Goal: Transaction & Acquisition: Purchase product/service

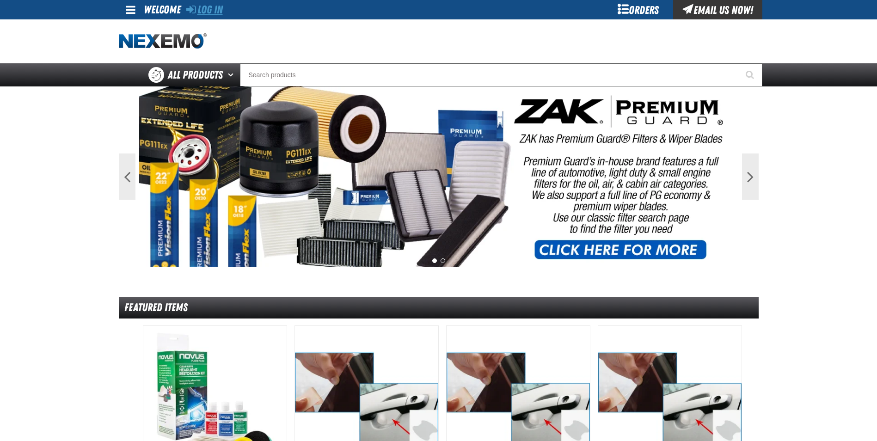
click at [214, 8] on link "Log In" at bounding box center [204, 9] width 37 height 13
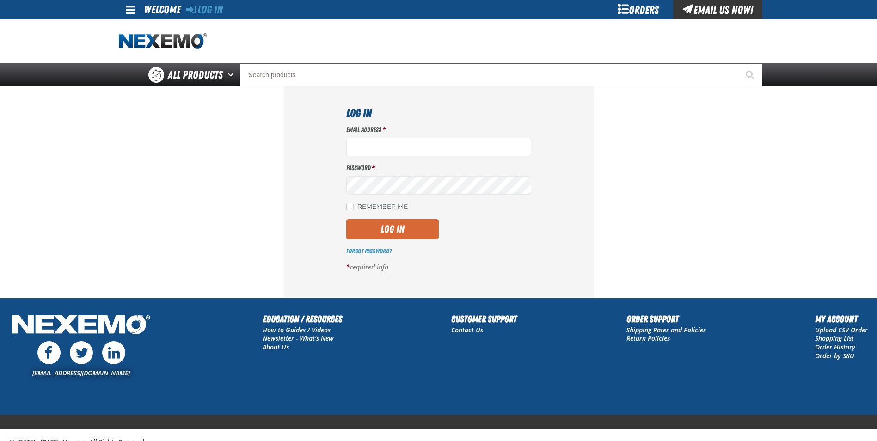
type input "rboggs01@vtaig.com"
click at [387, 229] on button "Log In" at bounding box center [392, 229] width 92 height 20
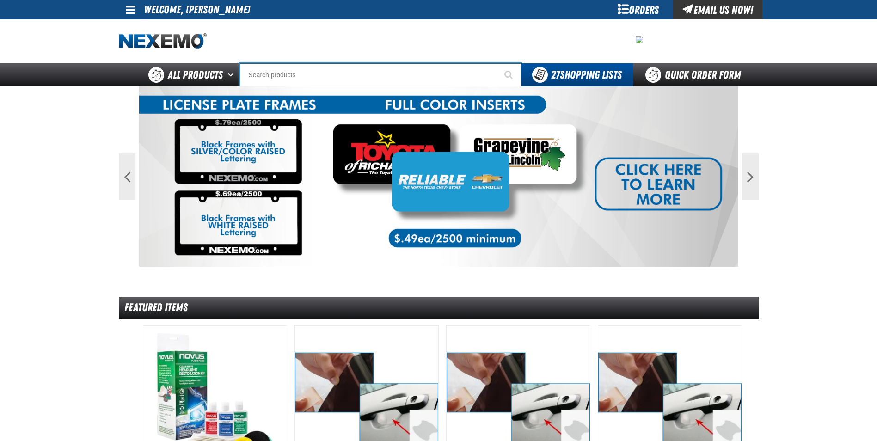
click at [264, 79] on input "Search" at bounding box center [380, 74] width 281 height 23
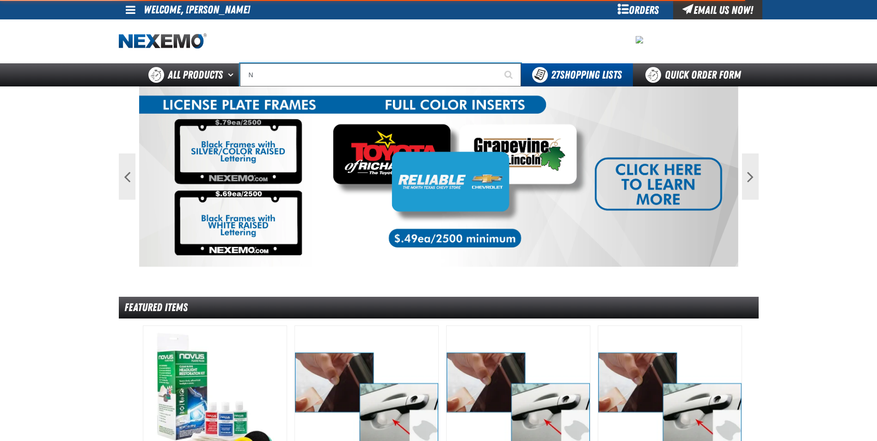
type input "NI"
type input "NISSAN"
type input "NIT"
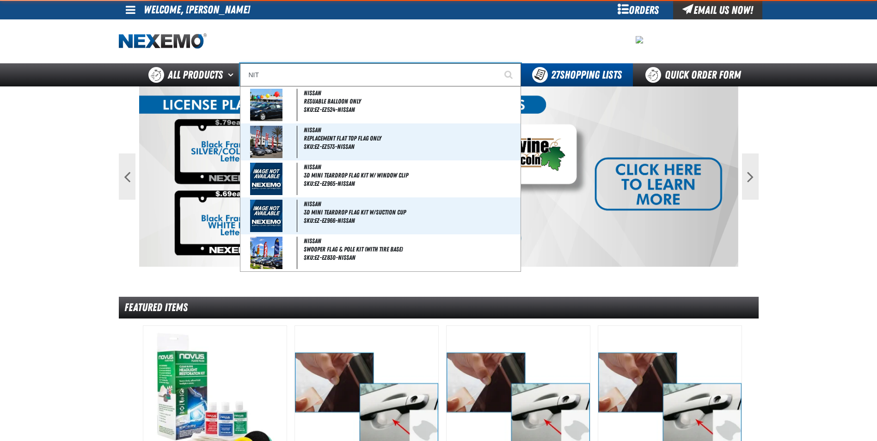
type input "NITrogen Machine Filter Kit"
type input "NITRO"
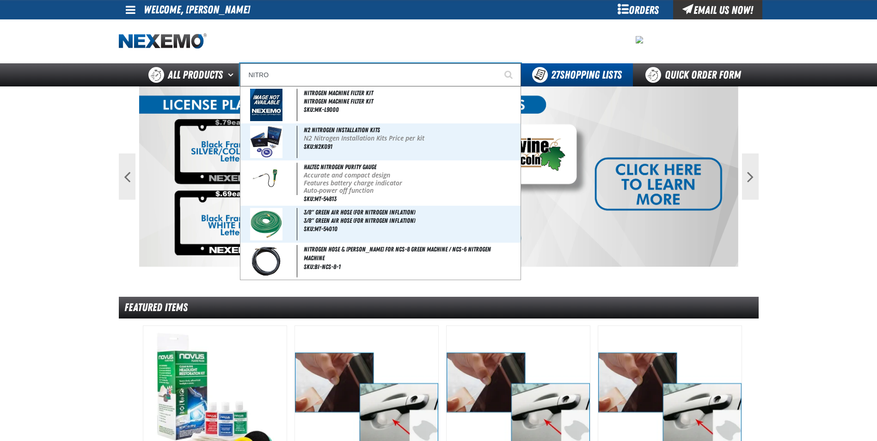
type input "NITROgen Machine Filter Kit"
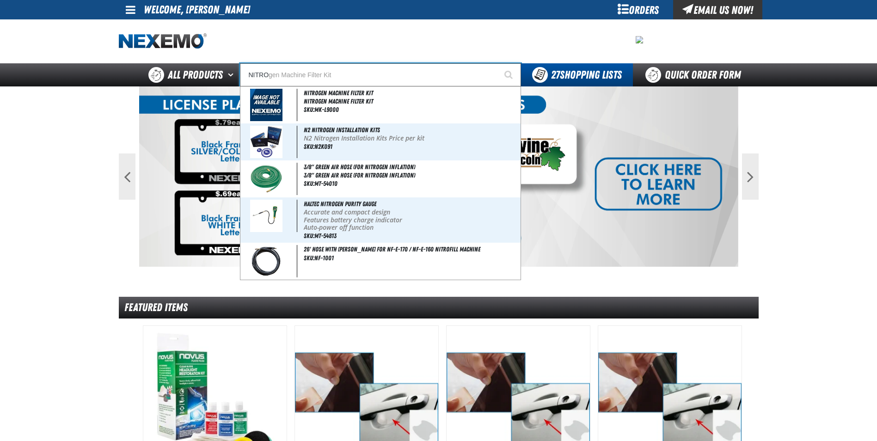
type input "NITRO"
click at [498, 63] on button "Start Searching" at bounding box center [509, 74] width 23 height 23
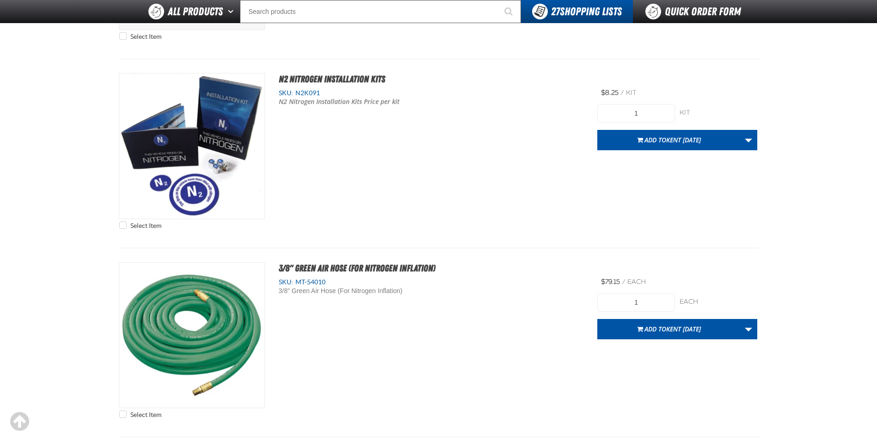
scroll to position [277, 0]
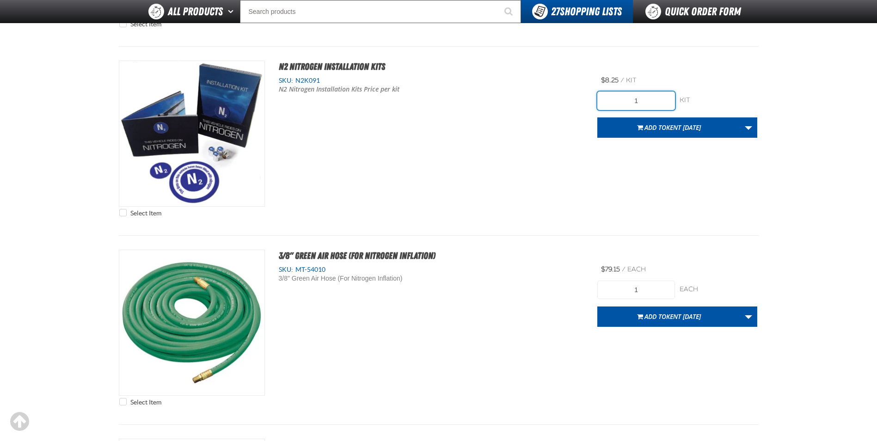
click at [640, 104] on input "1" at bounding box center [636, 101] width 78 height 18
type input "300"
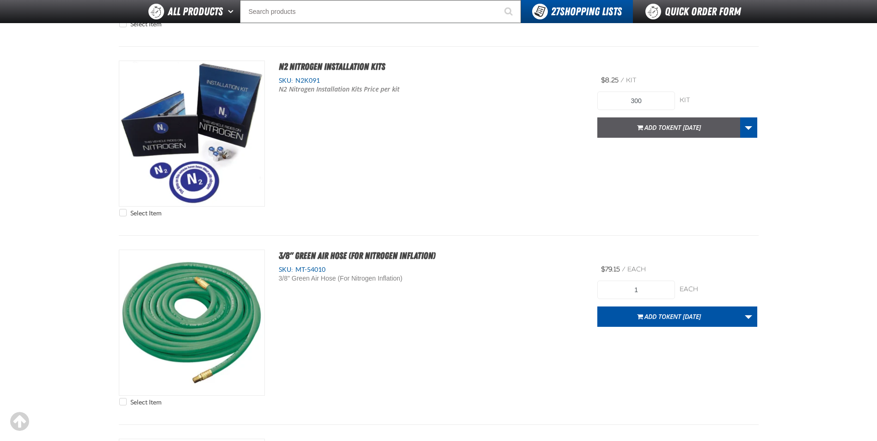
click at [666, 124] on span "Kent [DATE]" at bounding box center [683, 127] width 35 height 9
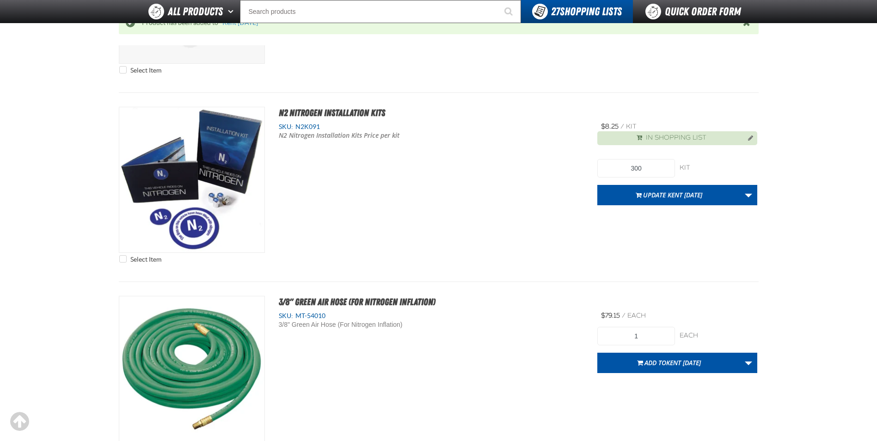
scroll to position [230, 0]
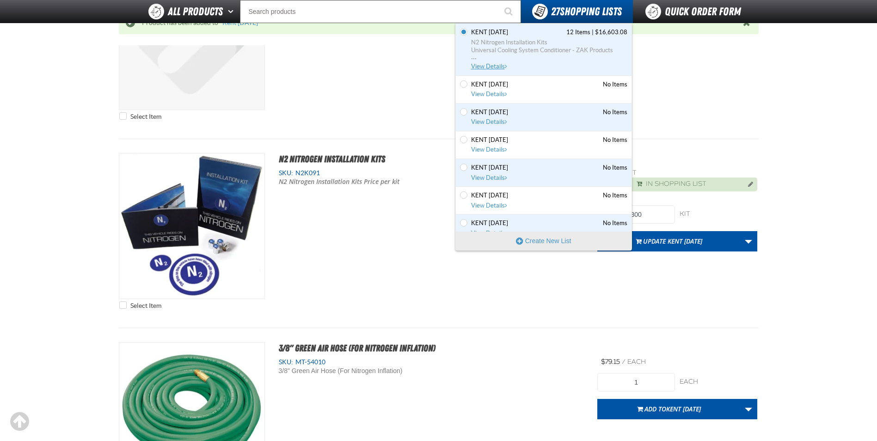
click at [554, 43] on span "N2 Nitrogen Installation Kits" at bounding box center [549, 42] width 156 height 8
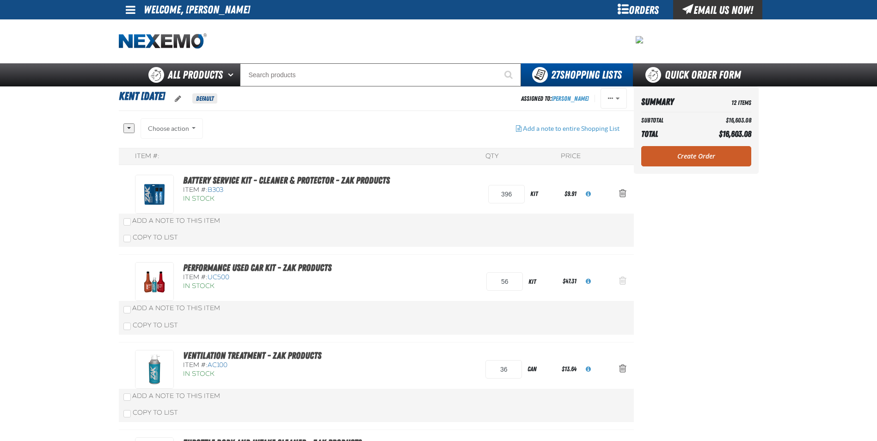
click at [622, 282] on span "Action Remove Performance Used Car Kit - ZAK Products from Kent 9.9.2021" at bounding box center [622, 280] width 7 height 9
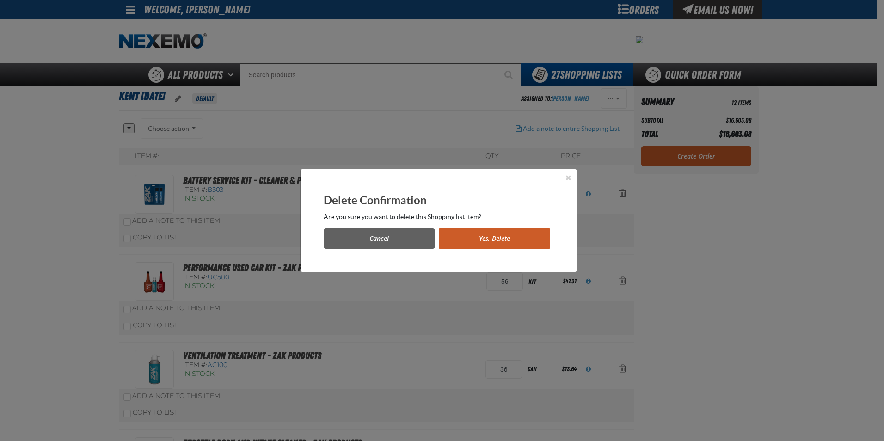
click at [501, 233] on button "Yes, Delete" at bounding box center [494, 238] width 111 height 20
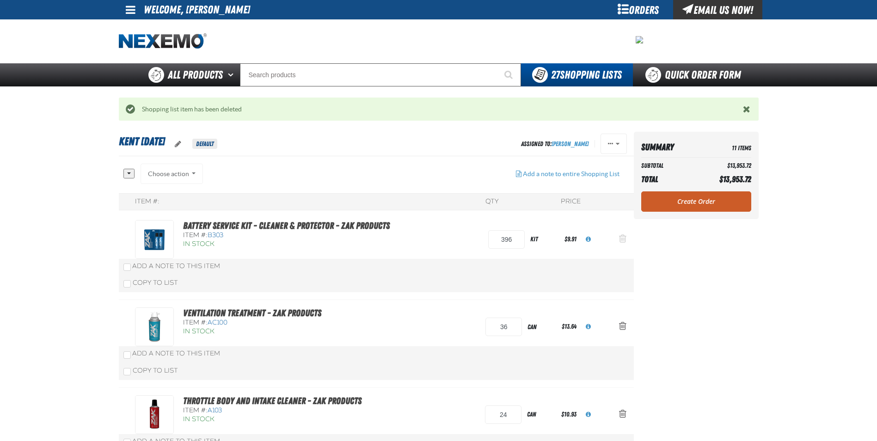
click at [624, 238] on span "Action Remove Battery Service Kit - Cleaner &amp; Protector - ZAK Products from…" at bounding box center [622, 238] width 7 height 9
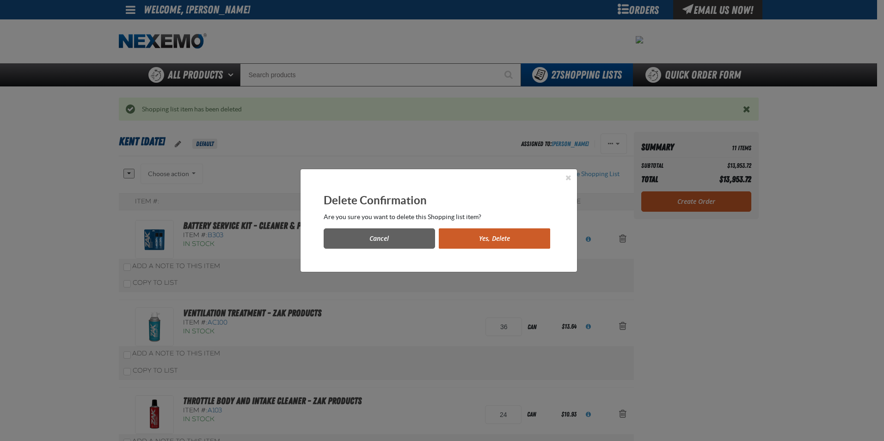
drag, startPoint x: 456, startPoint y: 238, endPoint x: 468, endPoint y: 236, distance: 11.6
click at [458, 237] on button "Yes, Delete" at bounding box center [494, 238] width 111 height 20
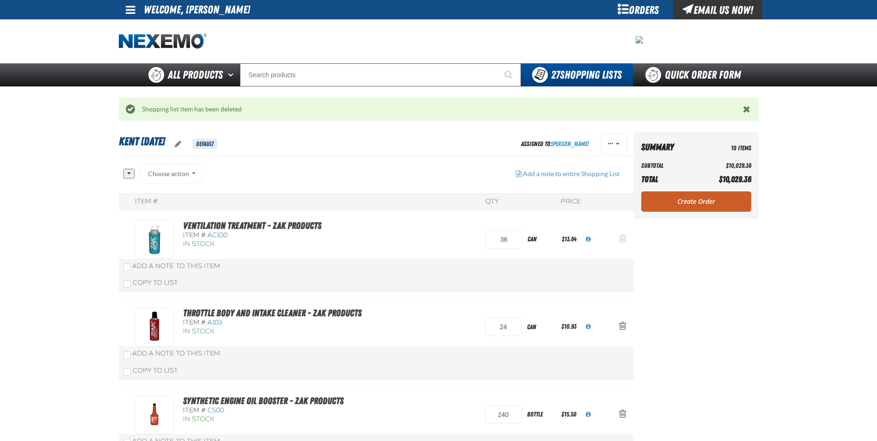
click at [623, 240] on span "Action Remove Ventilation Treatment - ZAK Products from Kent 9.9.2021" at bounding box center [622, 238] width 7 height 9
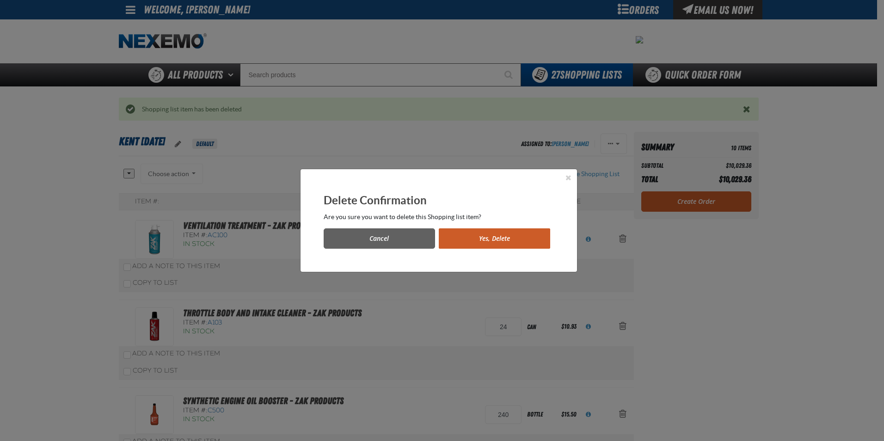
click at [535, 240] on button "Yes, Delete" at bounding box center [494, 238] width 111 height 20
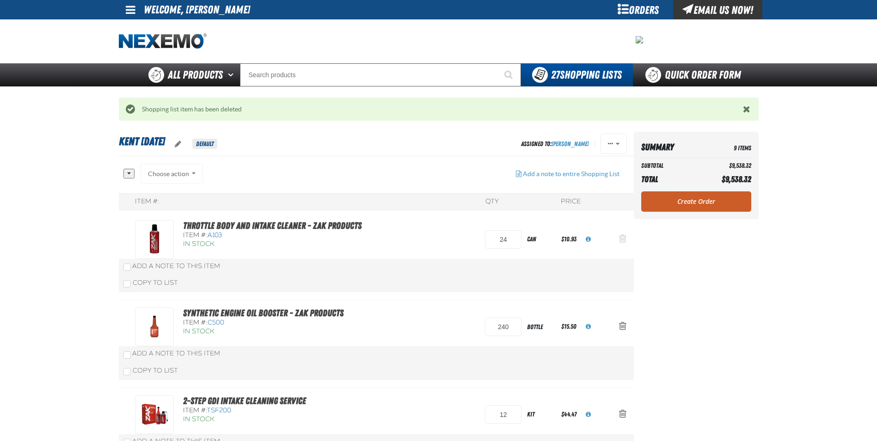
click at [625, 239] on span "Action Remove Throttle Body and Intake Cleaner - ZAK Products from Kent 9.9.2021" at bounding box center [622, 238] width 7 height 9
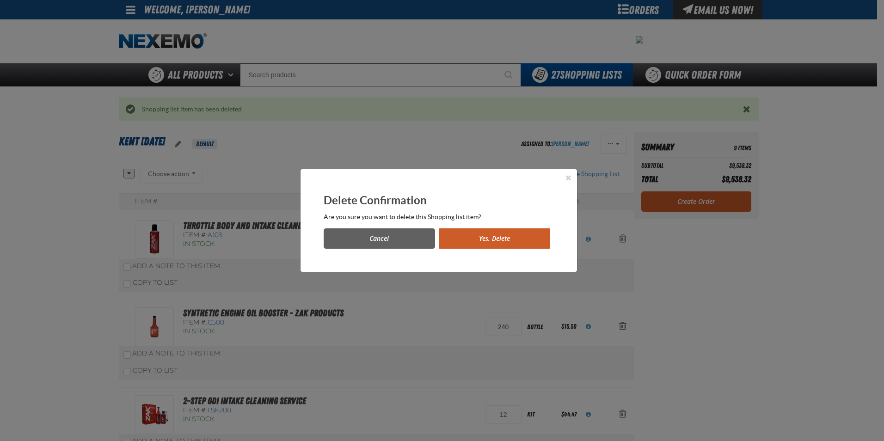
click at [510, 240] on button "Yes, Delete" at bounding box center [494, 238] width 111 height 20
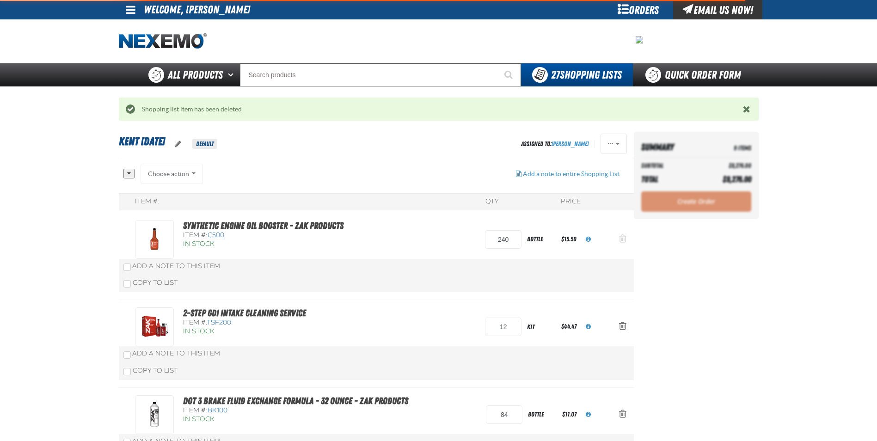
click at [622, 239] on span "Action Remove Synthetic Engine Oil Booster - ZAK Products from Kent 9.9.2021" at bounding box center [622, 238] width 7 height 9
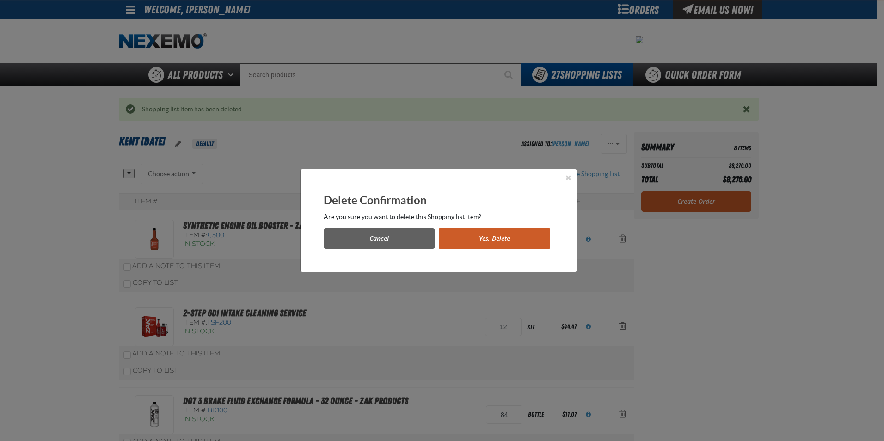
click at [512, 238] on button "Yes, Delete" at bounding box center [494, 238] width 111 height 20
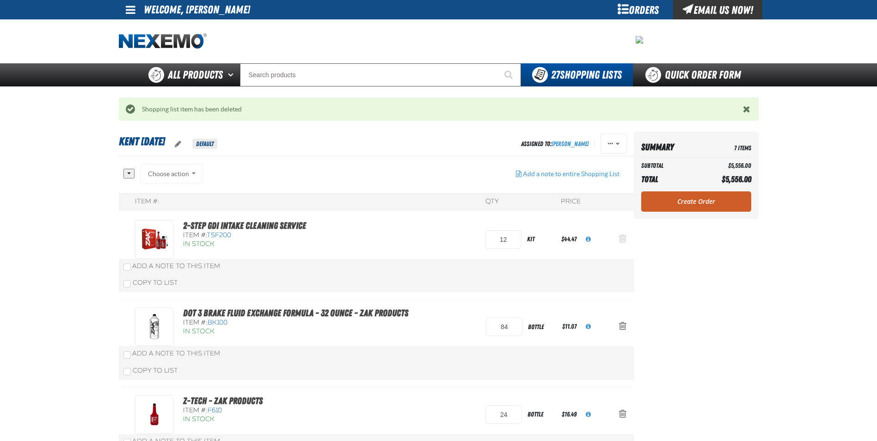
click at [620, 238] on span "Action Remove 2-Step GDI Intake Cleaning Service from Kent 9.9.2021" at bounding box center [622, 238] width 7 height 9
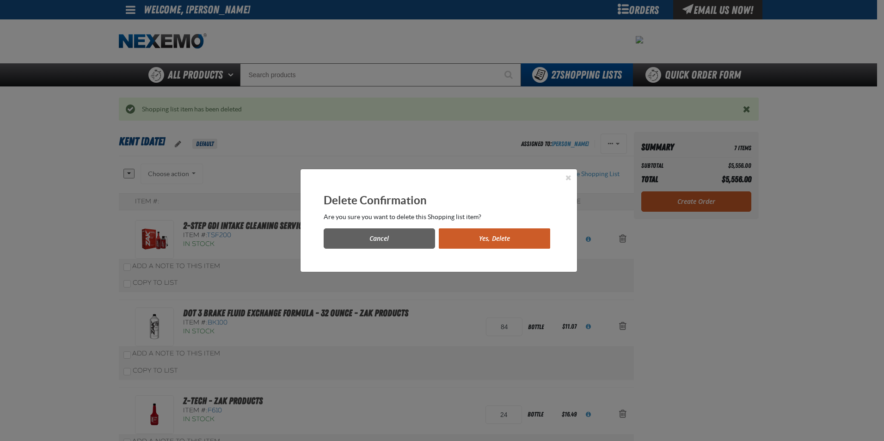
drag, startPoint x: 467, startPoint y: 241, endPoint x: 492, endPoint y: 240, distance: 24.5
click at [469, 240] on button "Yes, Delete" at bounding box center [494, 238] width 111 height 20
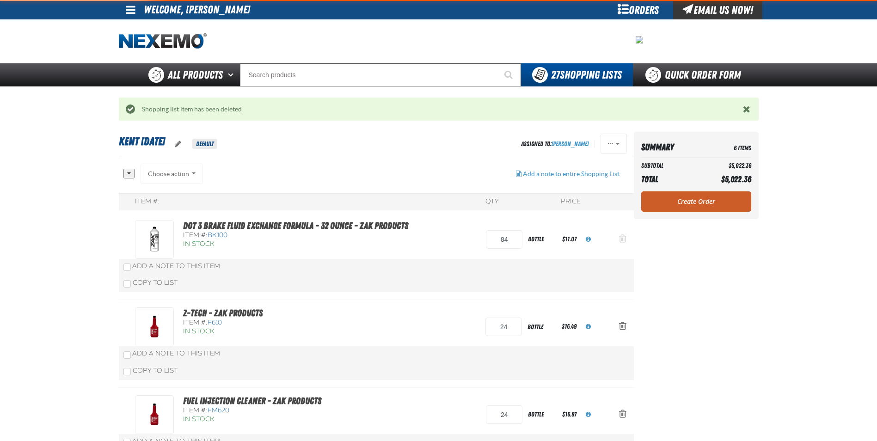
click at [624, 240] on span "Action Remove DOT 3 Brake Fluid Exchange Formula - 32 Ounce - ZAK Products from…" at bounding box center [622, 238] width 7 height 9
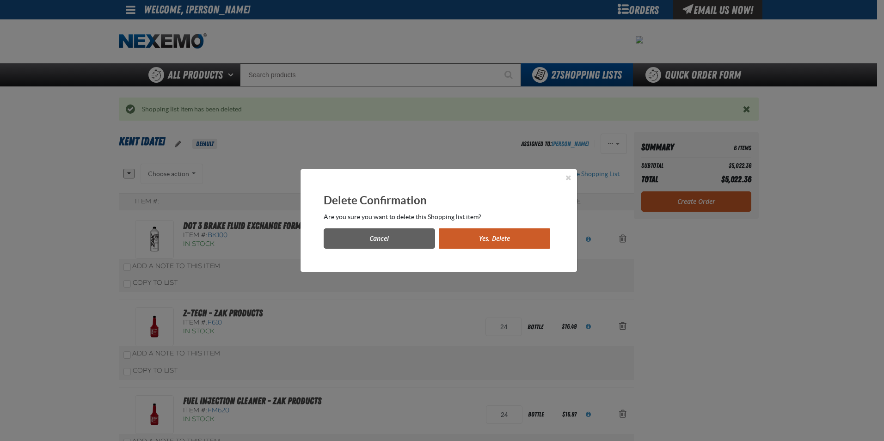
click at [527, 241] on button "Yes, Delete" at bounding box center [494, 238] width 111 height 20
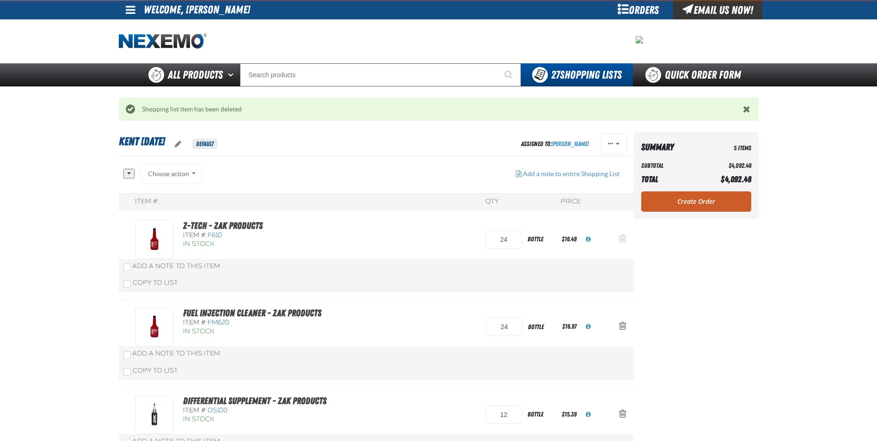
click at [620, 240] on span "Action Remove Z-Tech - ZAK Products from Kent 9.9.2021" at bounding box center [622, 238] width 7 height 9
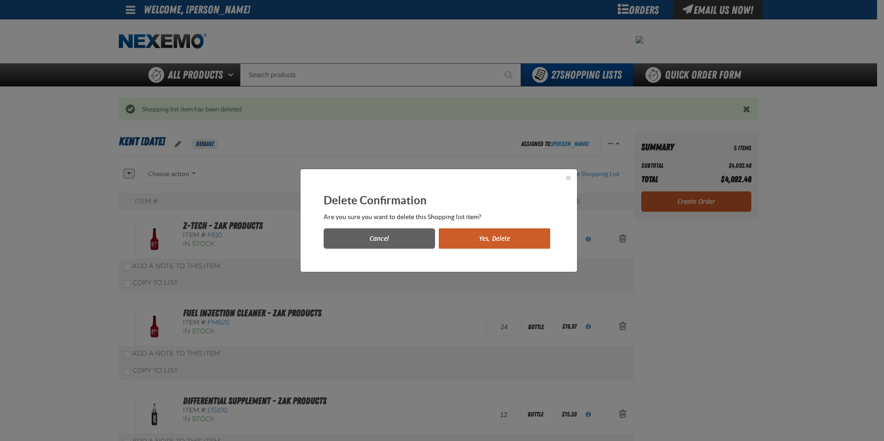
click at [445, 233] on button "Yes, Delete" at bounding box center [494, 238] width 111 height 20
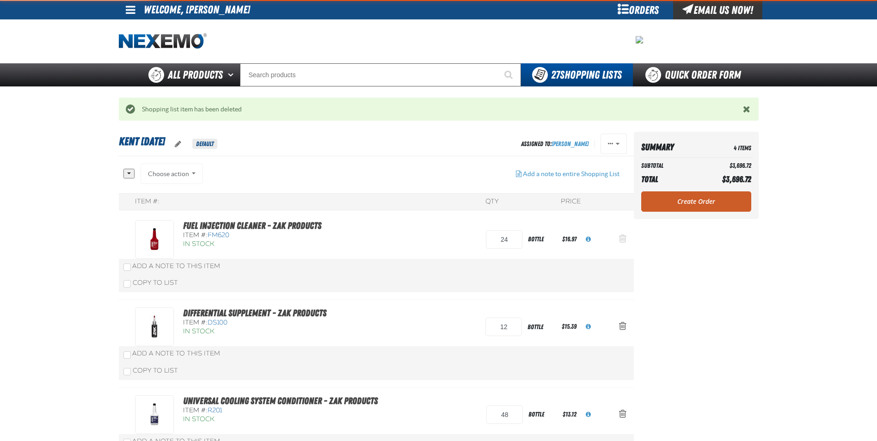
click at [624, 238] on span "Action Remove Fuel Injection Cleaner - ZAK Products from Kent 9.9.2021" at bounding box center [622, 238] width 7 height 9
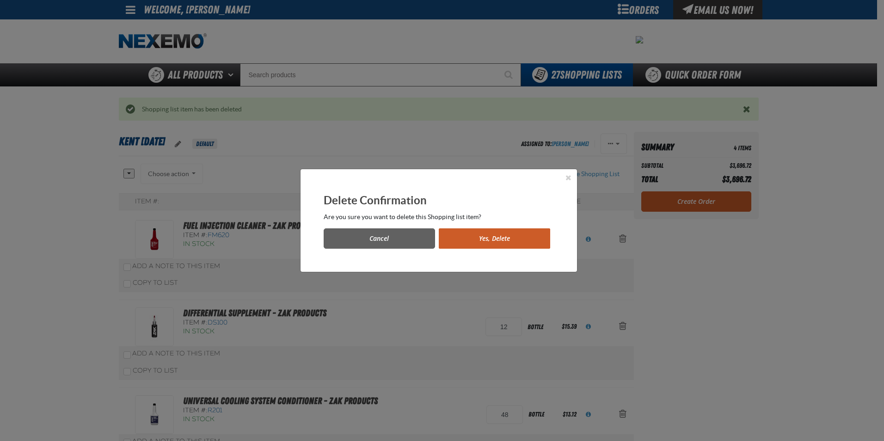
click at [494, 243] on button "Yes, Delete" at bounding box center [494, 238] width 111 height 20
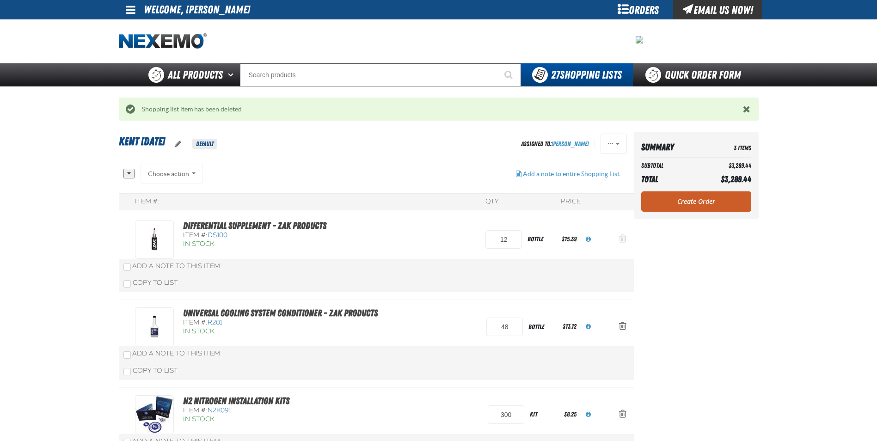
click at [621, 239] on span "Action Remove Differential Supplement - ZAK Products from Kent 9.9.2021" at bounding box center [622, 238] width 7 height 9
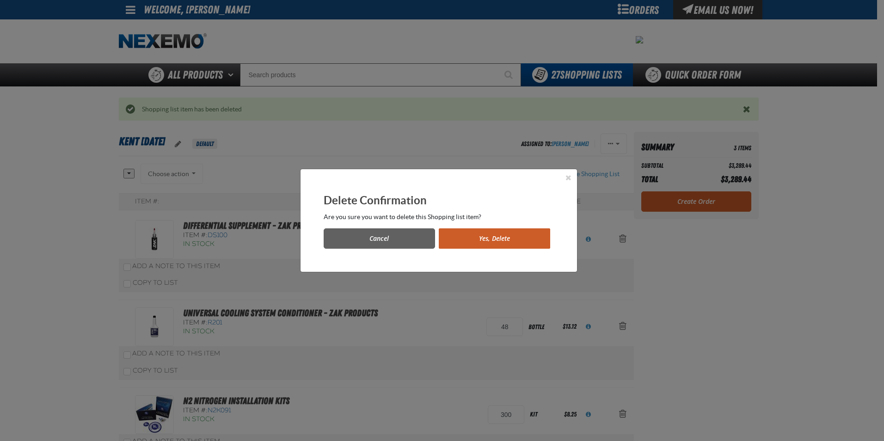
click at [491, 238] on button "Yes, Delete" at bounding box center [494, 238] width 111 height 20
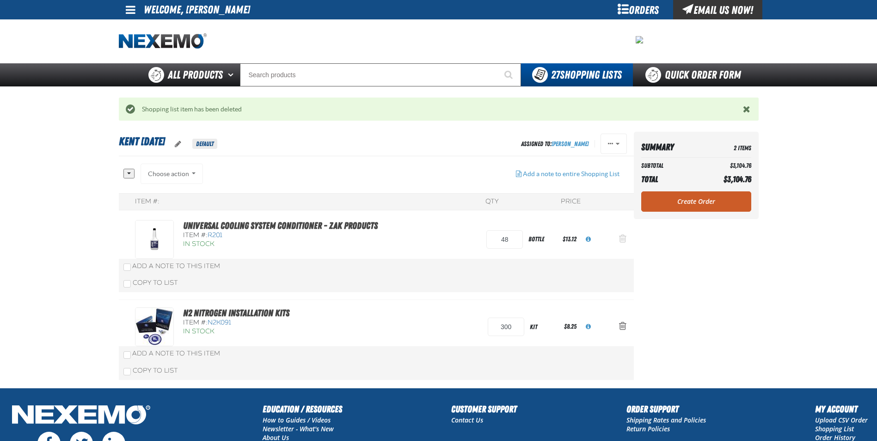
click at [623, 240] on span "Action Remove Universal Cooling System Conditioner - ZAK Products from Kent 9.9…" at bounding box center [622, 238] width 7 height 9
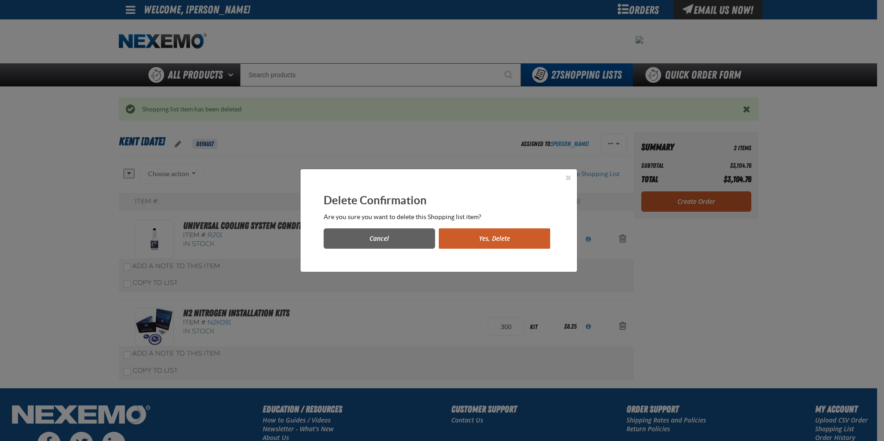
click at [515, 237] on button "Yes, Delete" at bounding box center [494, 238] width 111 height 20
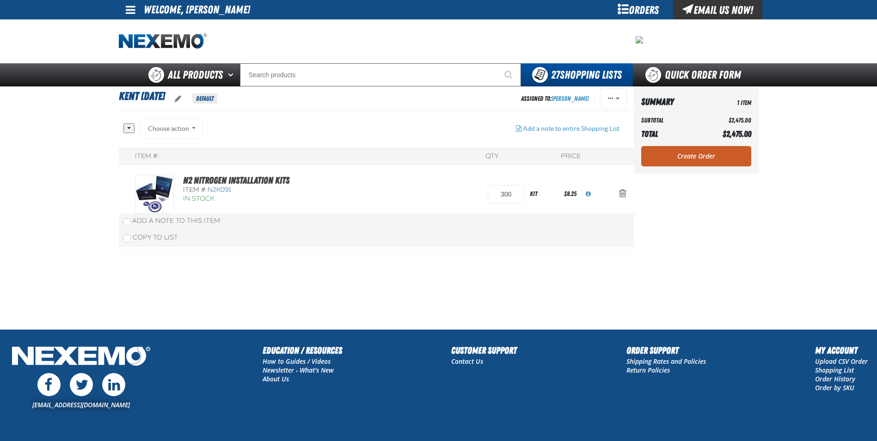
click at [328, 279] on section "Kent 9.9.2021 Default Assigned To: Robert Boggs Reassign Duplicate Delete" at bounding box center [376, 207] width 515 height 243
click at [687, 159] on link "Create Order" at bounding box center [696, 156] width 110 height 20
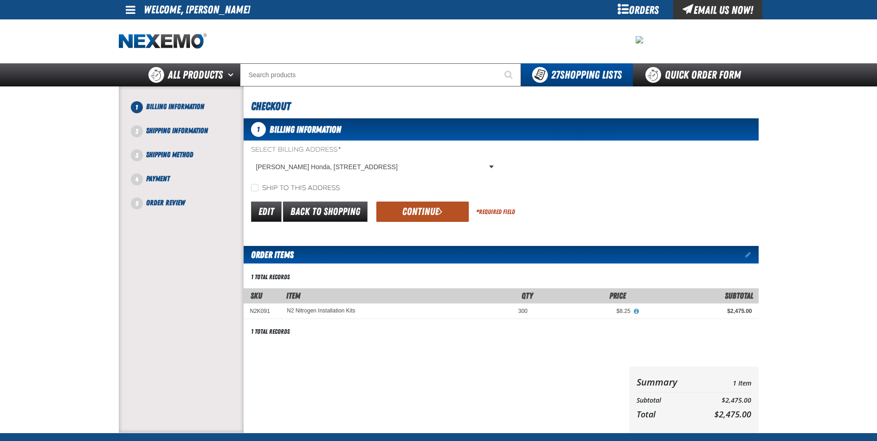
click at [440, 207] on span "submit" at bounding box center [441, 211] width 4 height 10
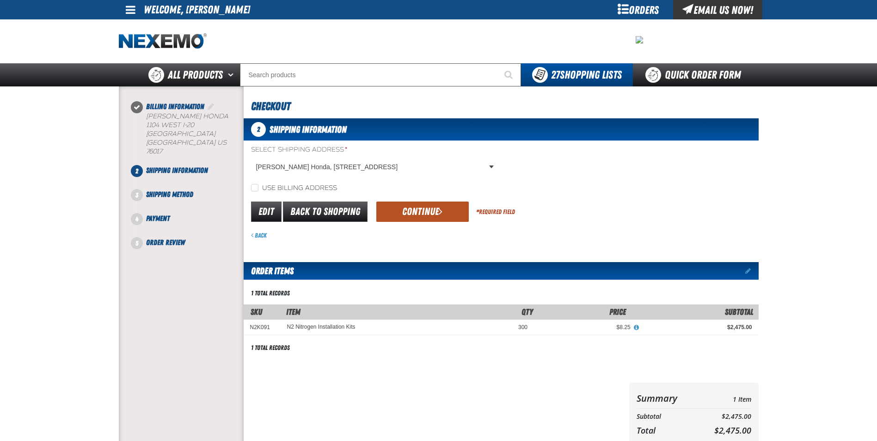
click at [424, 214] on button "Continue" at bounding box center [422, 212] width 92 height 20
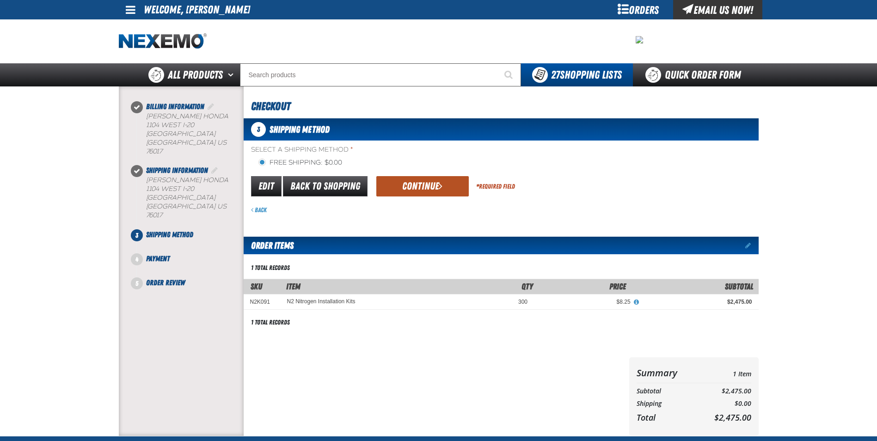
click at [412, 187] on button "Continue" at bounding box center [422, 186] width 92 height 20
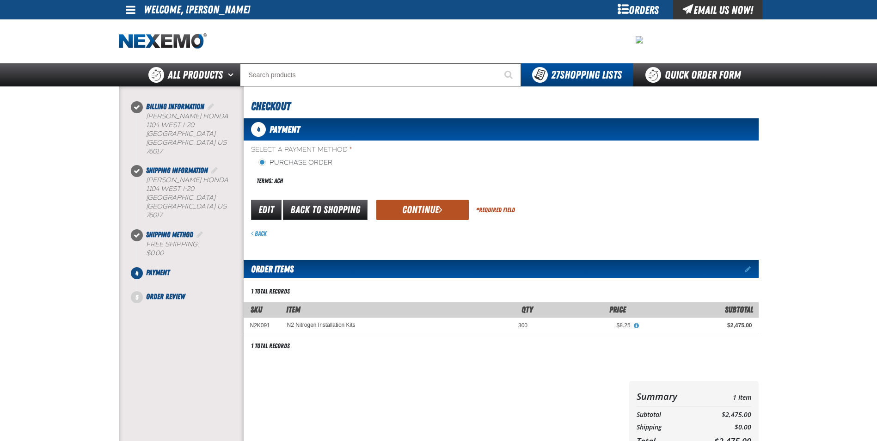
click at [414, 209] on button "Continue" at bounding box center [422, 210] width 92 height 20
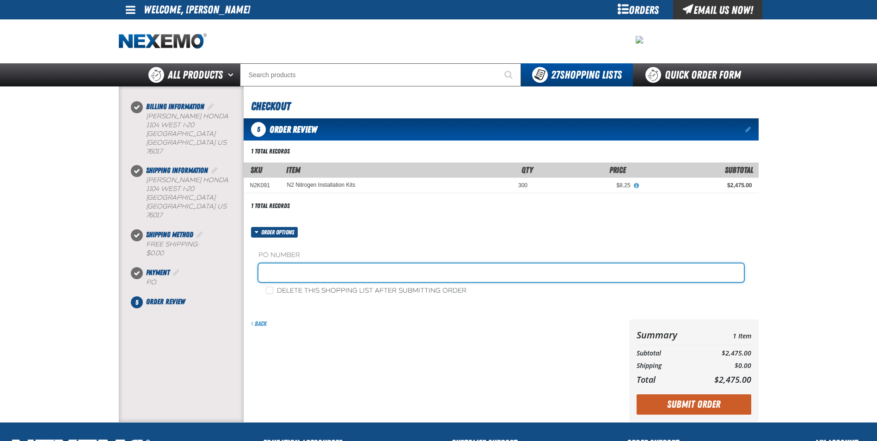
drag, startPoint x: 280, startPoint y: 273, endPoint x: 292, endPoint y: 259, distance: 18.4
click at [280, 272] on input "text" at bounding box center [501, 273] width 486 height 18
paste input "182546"
type input "182546RB"
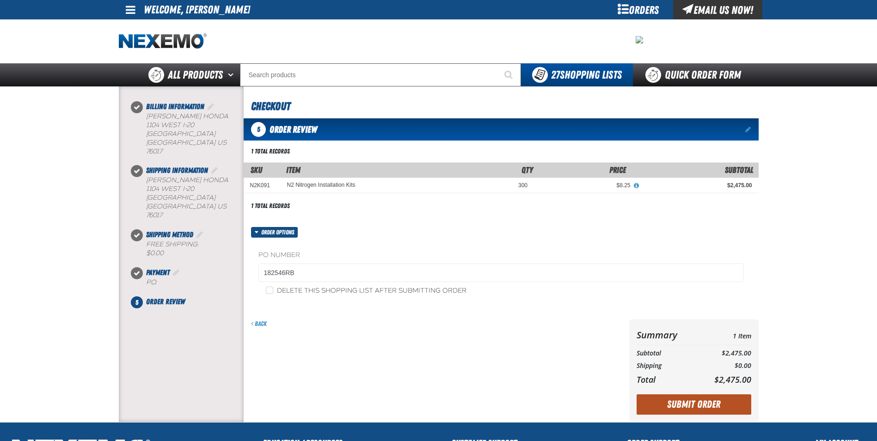
click at [682, 402] on button "Submit Order" at bounding box center [694, 404] width 115 height 20
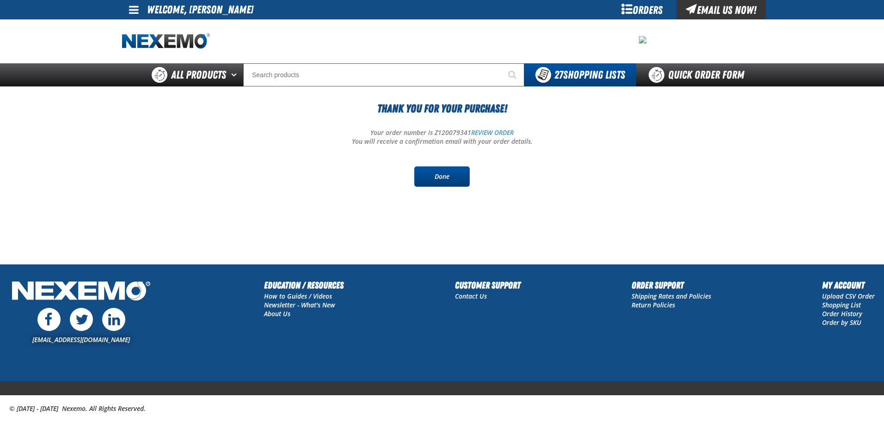
click at [427, 176] on link "Done" at bounding box center [441, 176] width 55 height 20
